Goal: Task Accomplishment & Management: Use online tool/utility

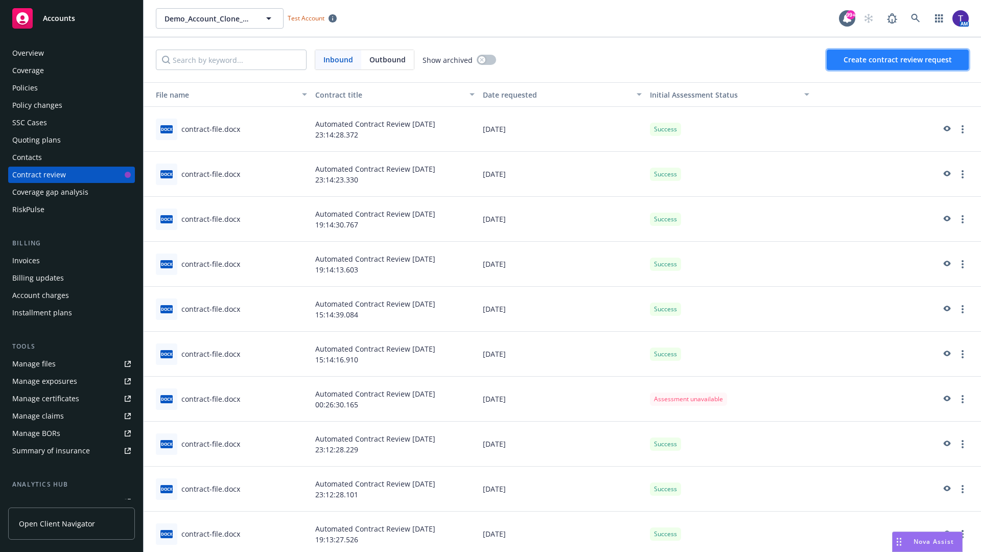
click at [898, 60] on span "Create contract review request" at bounding box center [898, 60] width 108 height 10
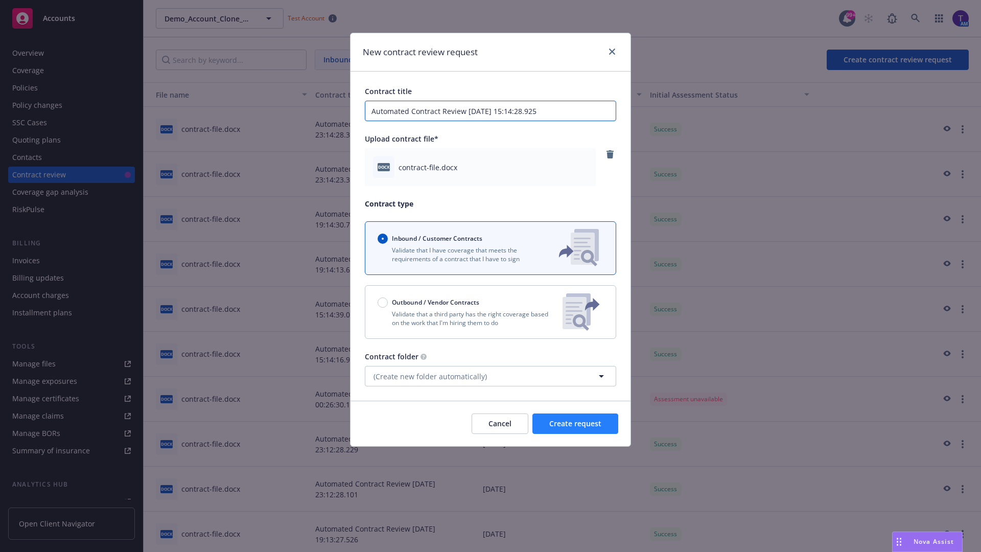
type input "Automated Contract Review 08-14-2025 15:14:28.925"
click at [575, 424] on span "Create request" at bounding box center [575, 424] width 52 height 10
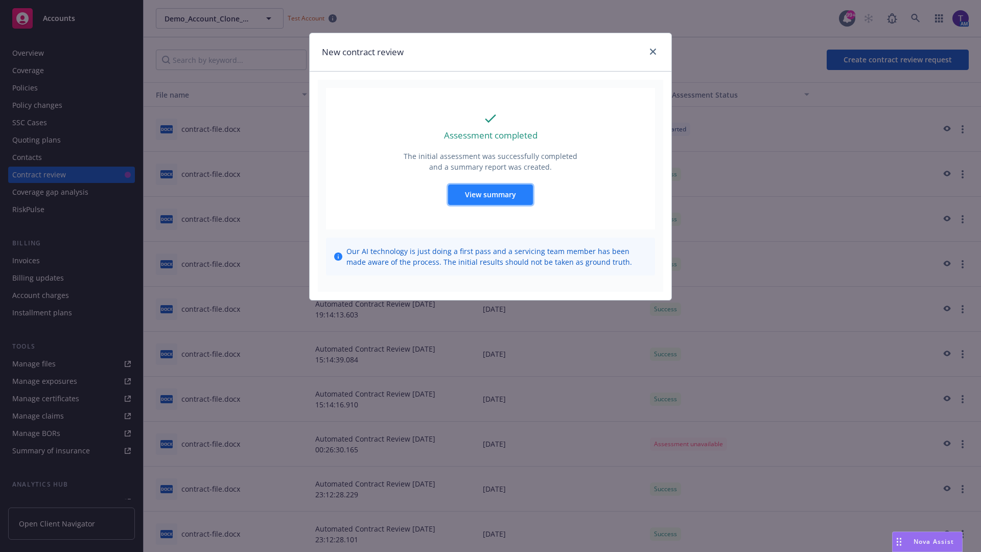
click at [490, 194] on span "View summary" at bounding box center [490, 195] width 51 height 10
